Goal: Task Accomplishment & Management: Manage account settings

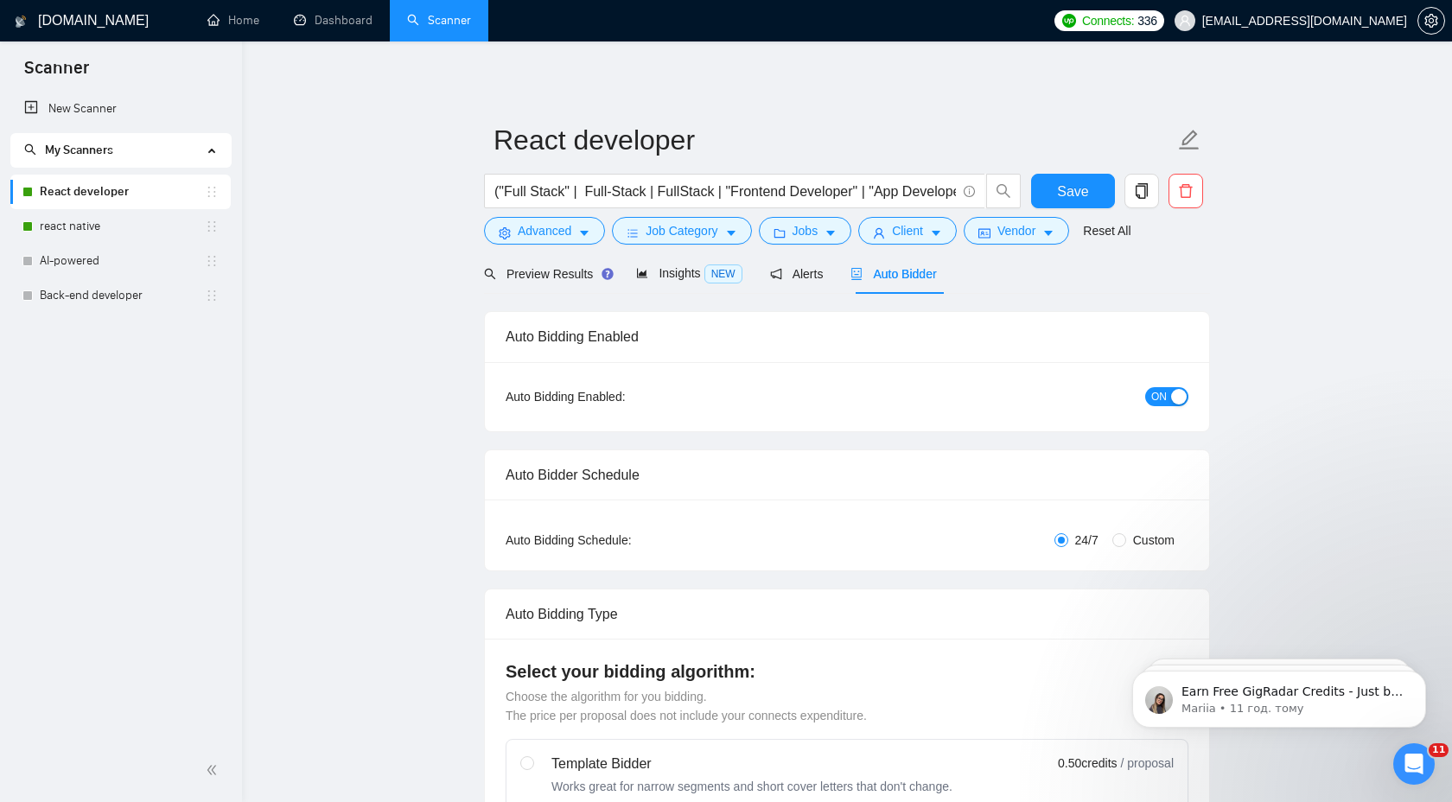
click at [1160, 413] on div "Auto Bidding Enabled: ON" at bounding box center [847, 396] width 725 height 69
click at [1160, 398] on span "ON" at bounding box center [1160, 396] width 16 height 19
click at [1061, 191] on span "Save" at bounding box center [1072, 192] width 31 height 22
click at [134, 227] on link "react native" at bounding box center [122, 226] width 165 height 35
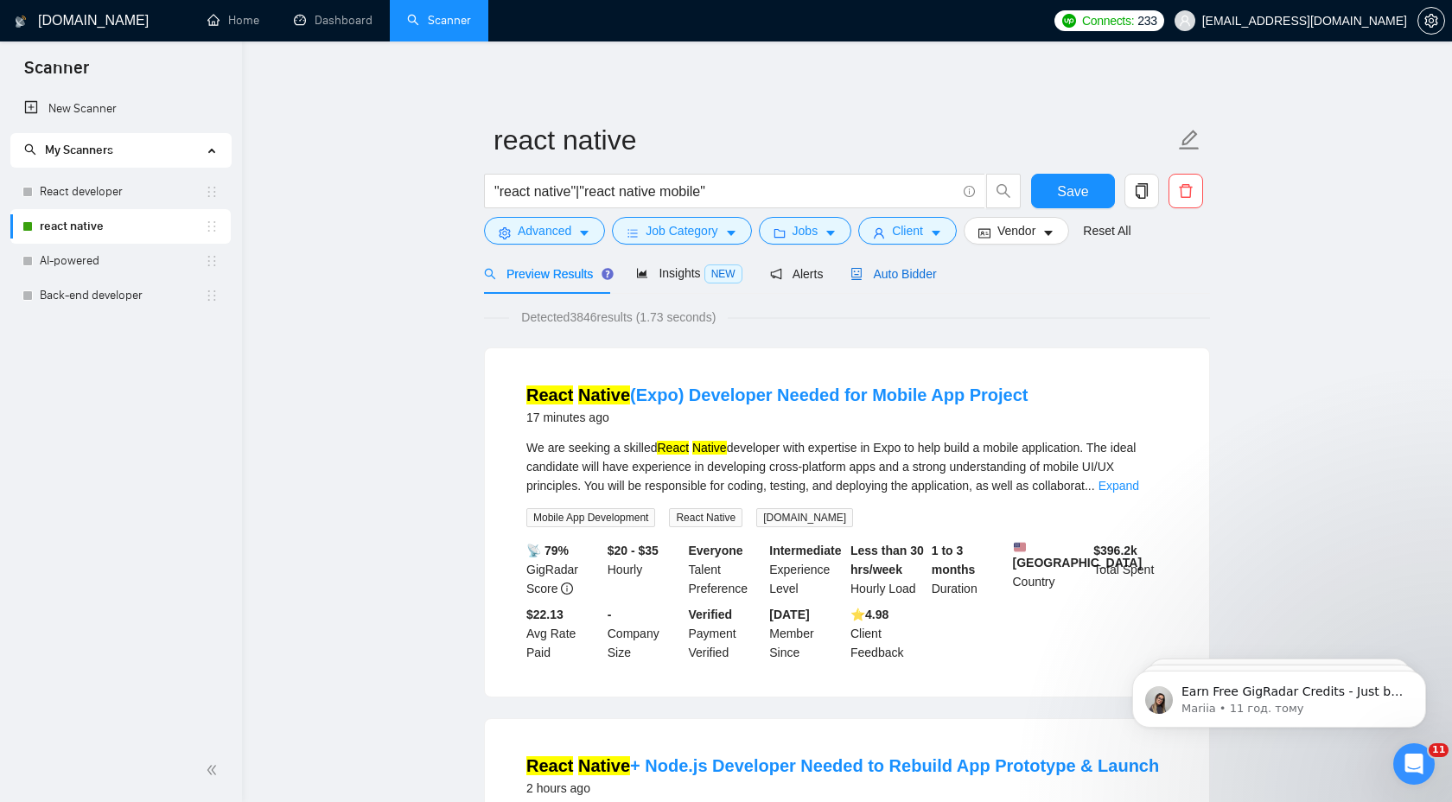
click at [910, 271] on span "Auto Bidder" at bounding box center [894, 274] width 86 height 14
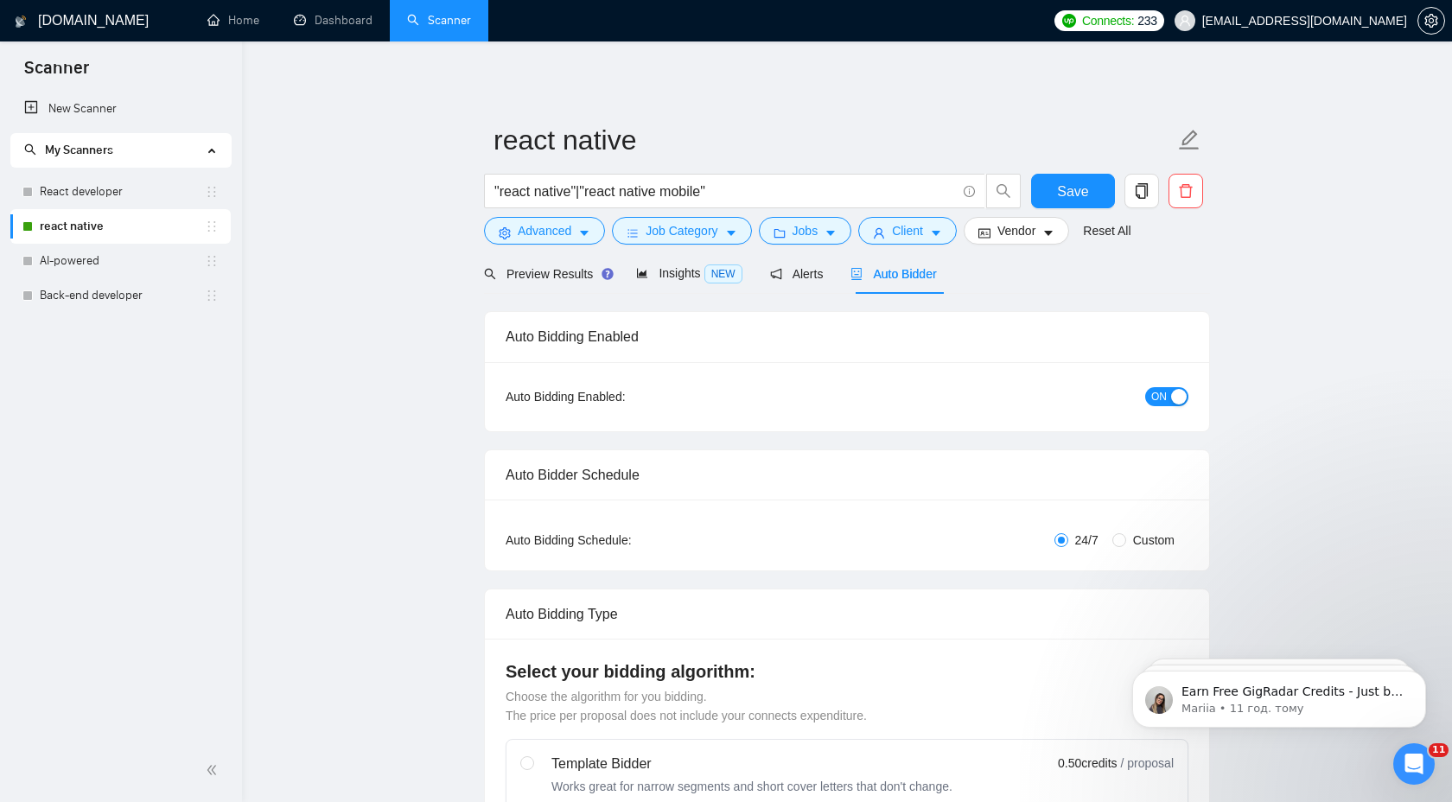
click at [1159, 399] on span "ON" at bounding box center [1160, 396] width 16 height 19
click at [1057, 194] on button "Save" at bounding box center [1073, 191] width 84 height 35
